Goal: Task Accomplishment & Management: Use online tool/utility

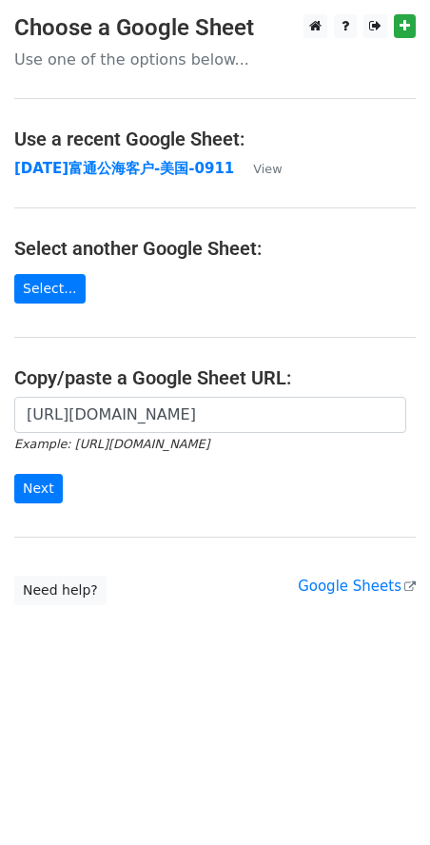
scroll to position [0, 493]
type input "[URL][DOMAIN_NAME]"
click at [44, 488] on input "Next" at bounding box center [38, 489] width 49 height 30
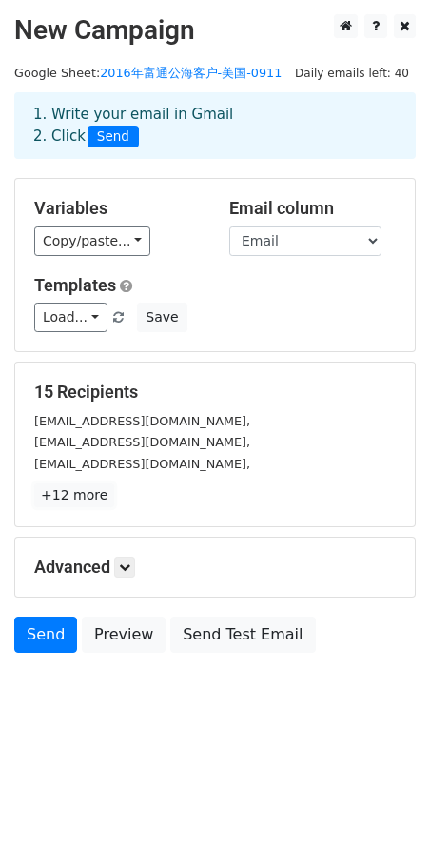
drag, startPoint x: 84, startPoint y: 500, endPoint x: 95, endPoint y: 499, distance: 11.5
click at [84, 500] on link "+12 more" at bounding box center [74, 495] width 80 height 24
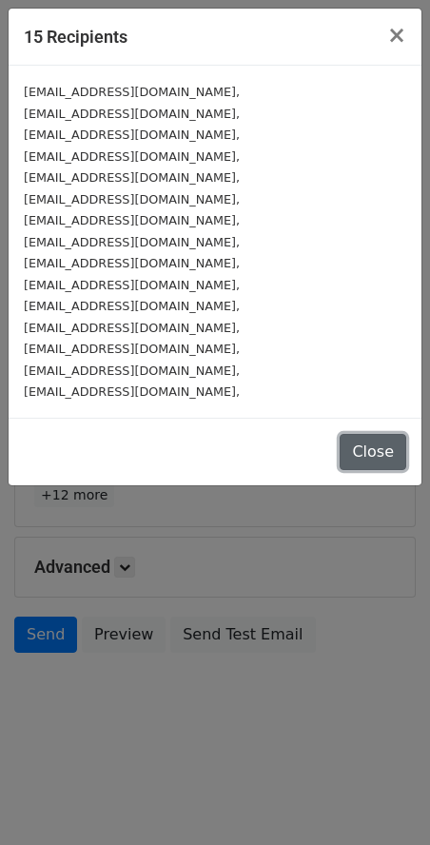
click at [384, 448] on button "Close" at bounding box center [373, 452] width 67 height 36
